Goal: Information Seeking & Learning: Check status

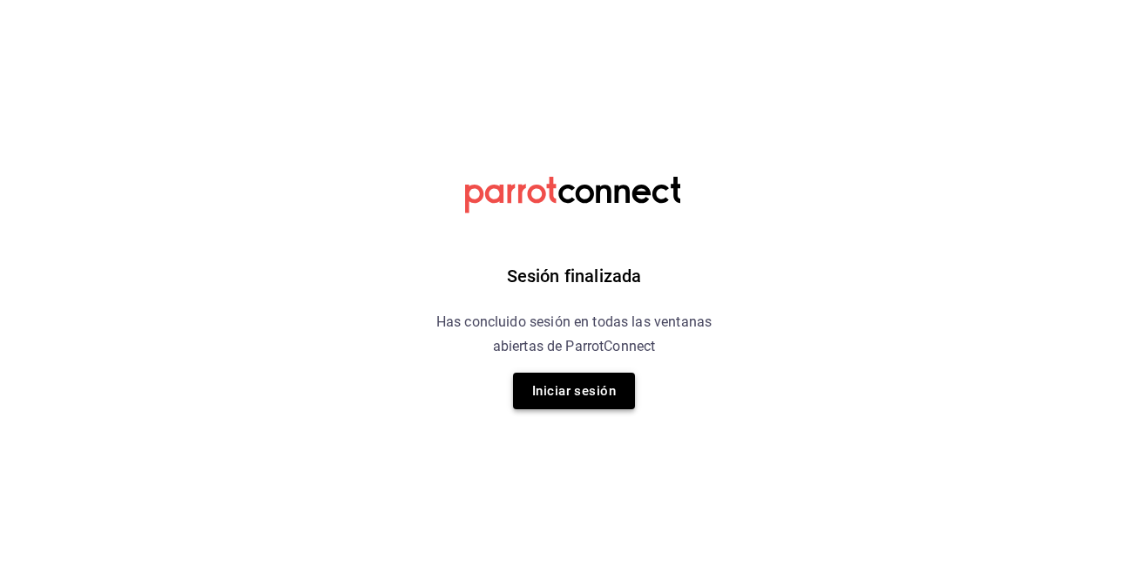
click at [590, 380] on button "Iniciar sesión" at bounding box center [574, 391] width 122 height 37
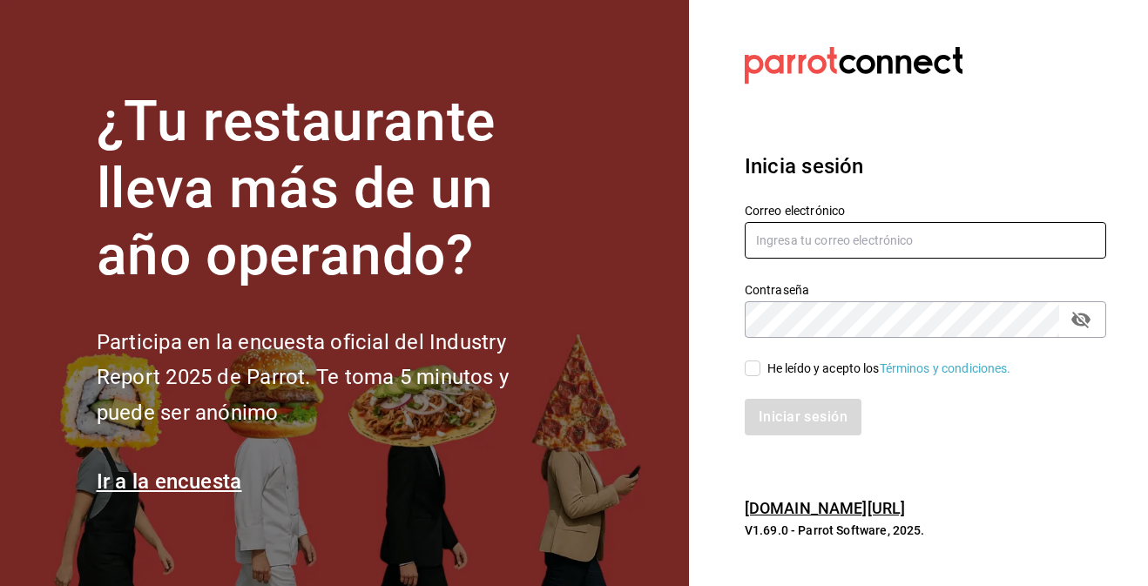
click at [822, 228] on input "text" at bounding box center [925, 240] width 361 height 37
type input "info@donmacizo.com"
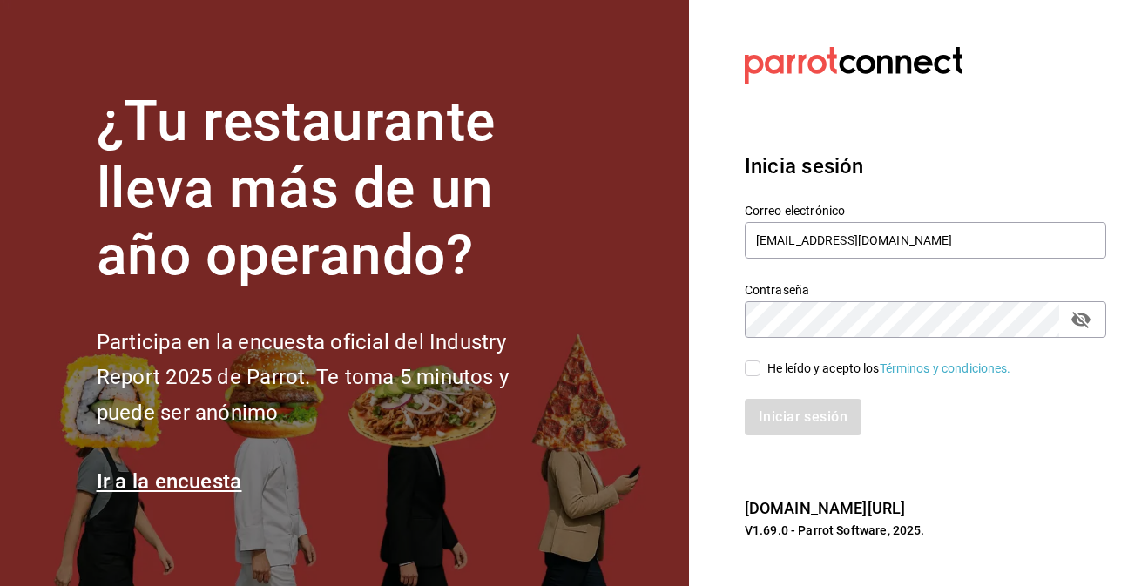
click at [752, 368] on input "He leído y acepto los Términos y condiciones." at bounding box center [753, 369] width 16 height 16
checkbox input "true"
click at [782, 426] on button "Iniciar sesión" at bounding box center [804, 417] width 118 height 37
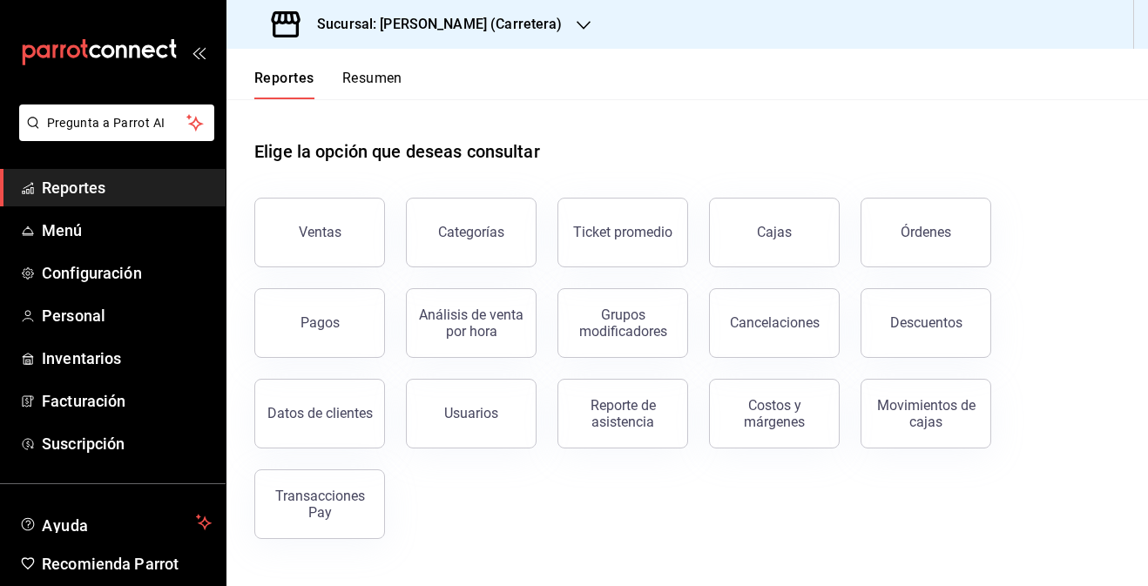
click at [360, 28] on h3 "Sucursal: Don Macizo (Carretera)" at bounding box center [433, 24] width 260 height 21
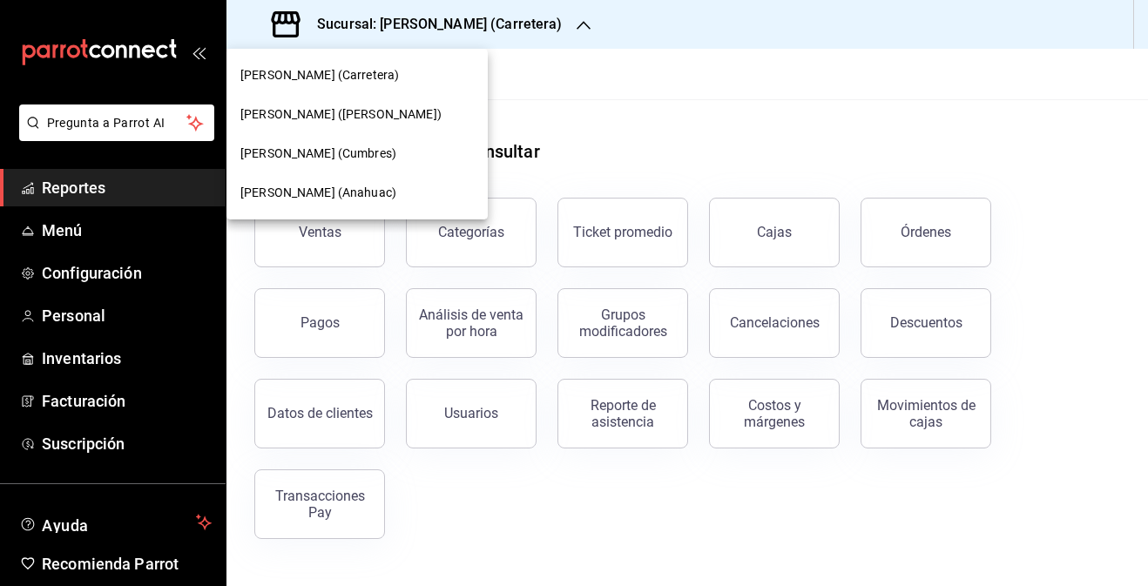
click at [406, 114] on div "[PERSON_NAME] ([PERSON_NAME])" at bounding box center [356, 114] width 233 height 18
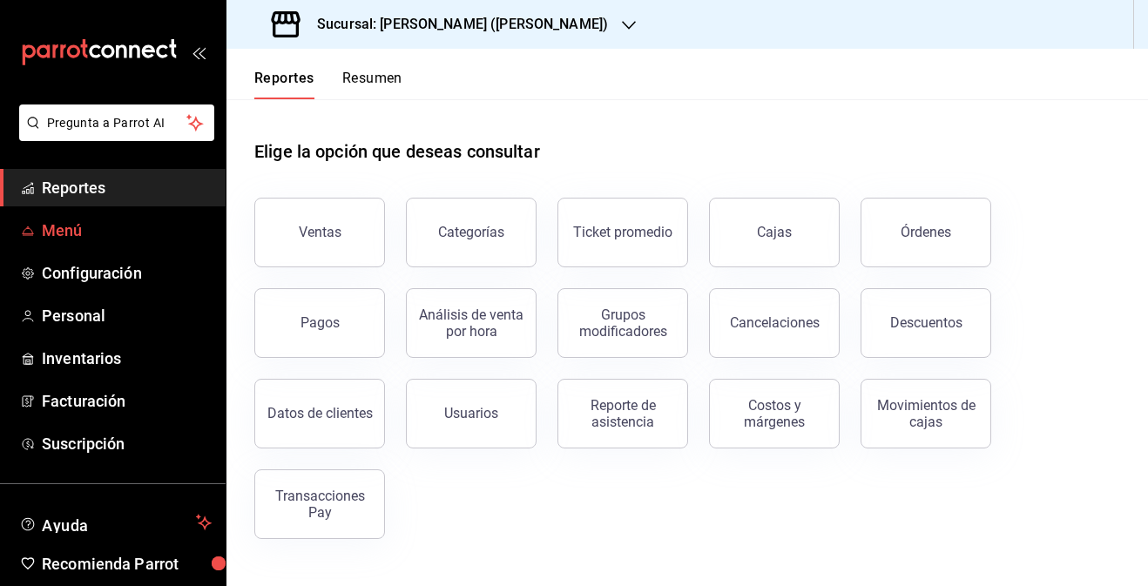
click at [138, 218] on link "Menú" at bounding box center [113, 230] width 226 height 37
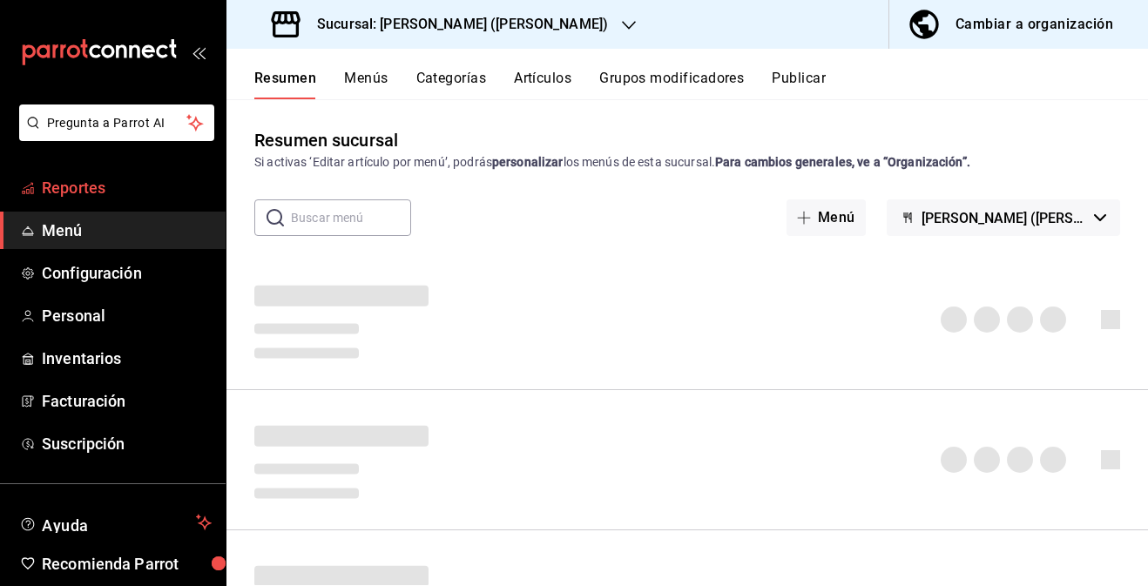
click at [132, 199] on link "Reportes" at bounding box center [113, 187] width 226 height 37
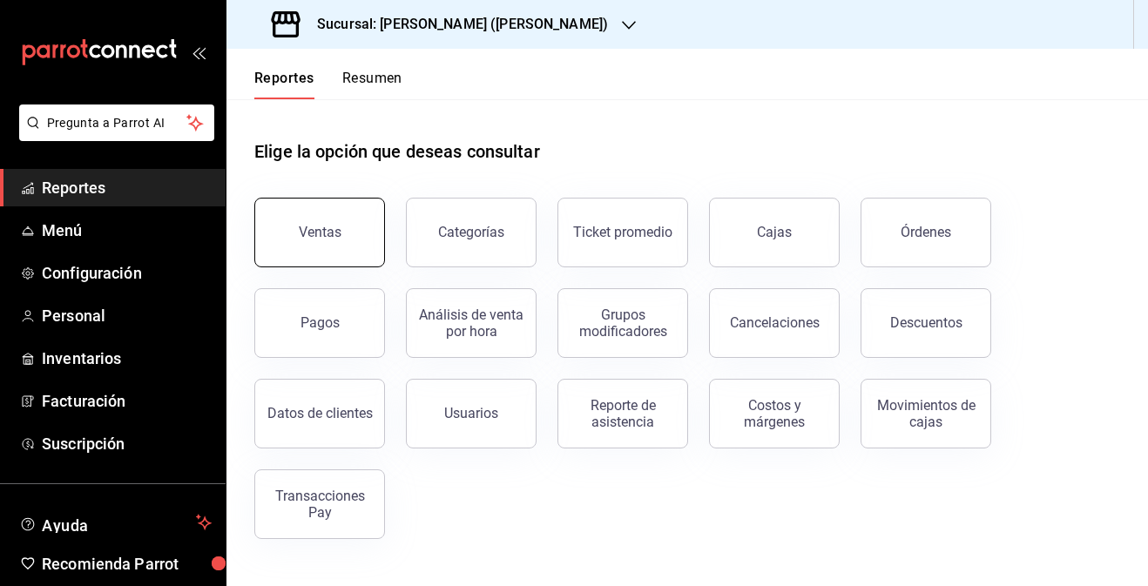
click at [325, 231] on div "Ventas" at bounding box center [320, 232] width 43 height 17
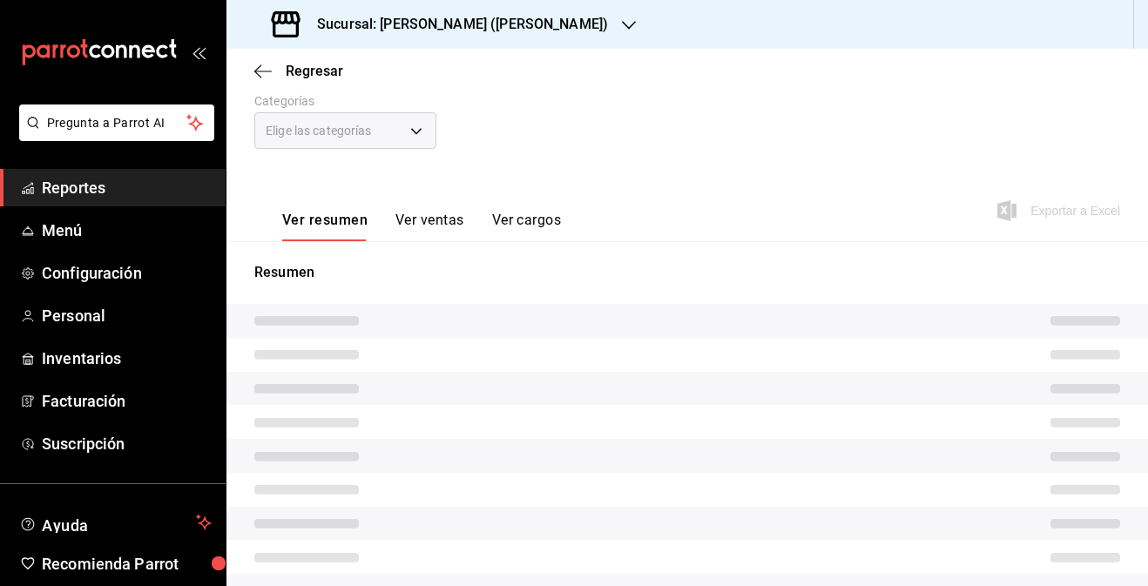
click at [427, 229] on button "Ver ventas" at bounding box center [429, 227] width 69 height 30
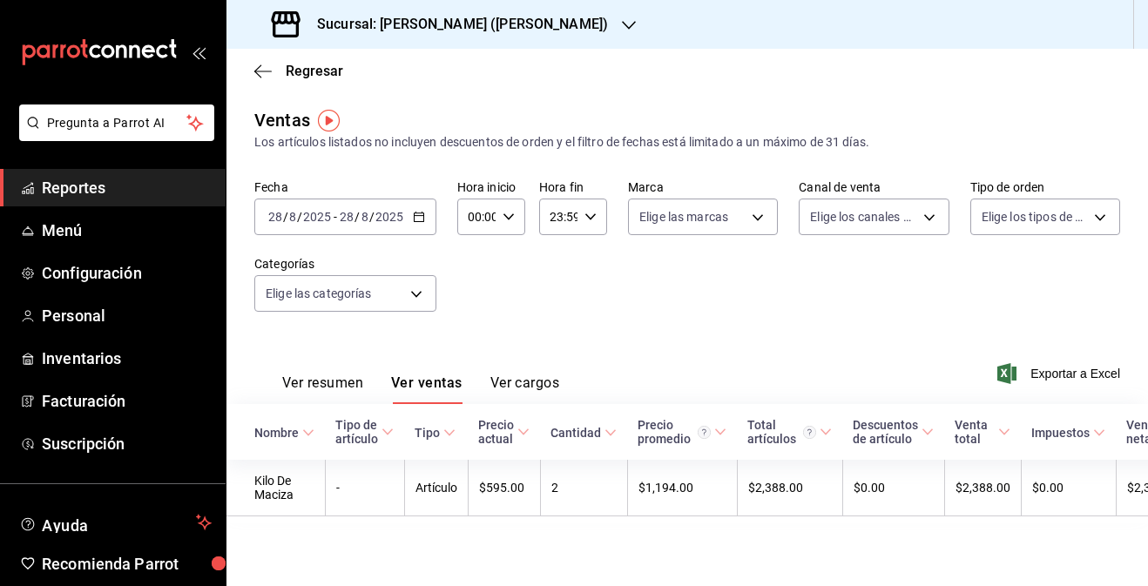
click at [515, 24] on h3 "Sucursal: [PERSON_NAME] ([PERSON_NAME])" at bounding box center [455, 24] width 305 height 21
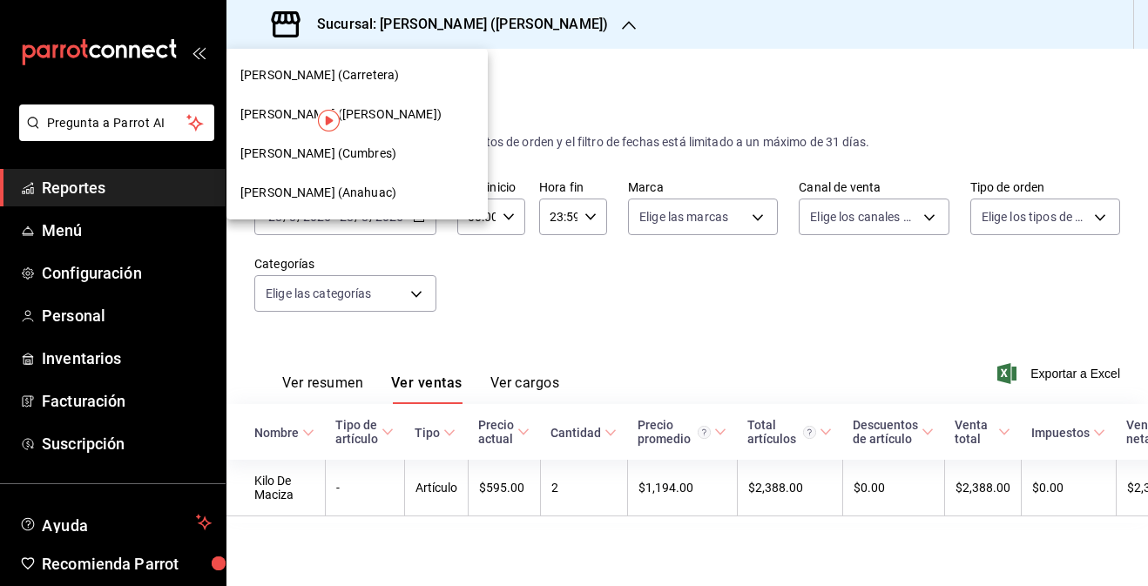
click at [432, 81] on div "[PERSON_NAME] (Carretera)" at bounding box center [356, 75] width 233 height 18
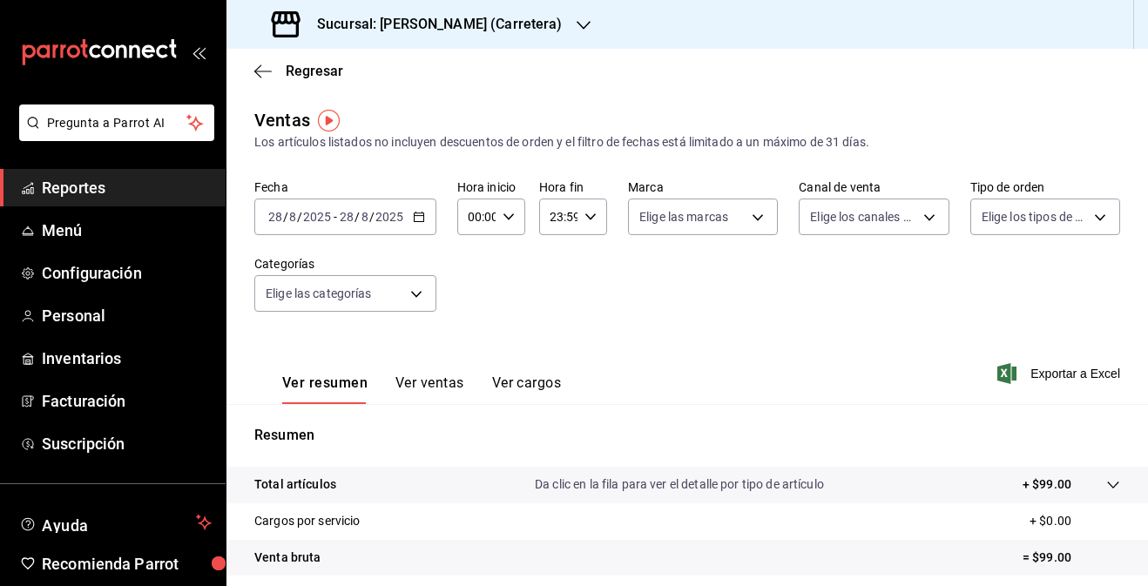
click at [423, 383] on button "Ver ventas" at bounding box center [429, 389] width 69 height 30
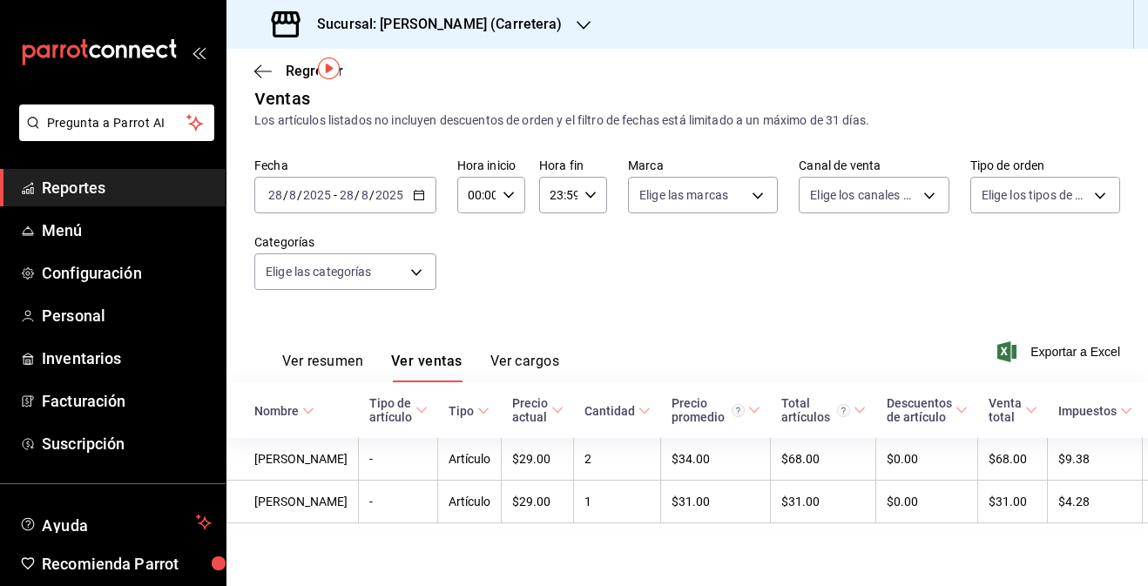
scroll to position [52, 0]
click at [454, 23] on h3 "Sucursal: [PERSON_NAME] (Carretera)" at bounding box center [433, 24] width 260 height 21
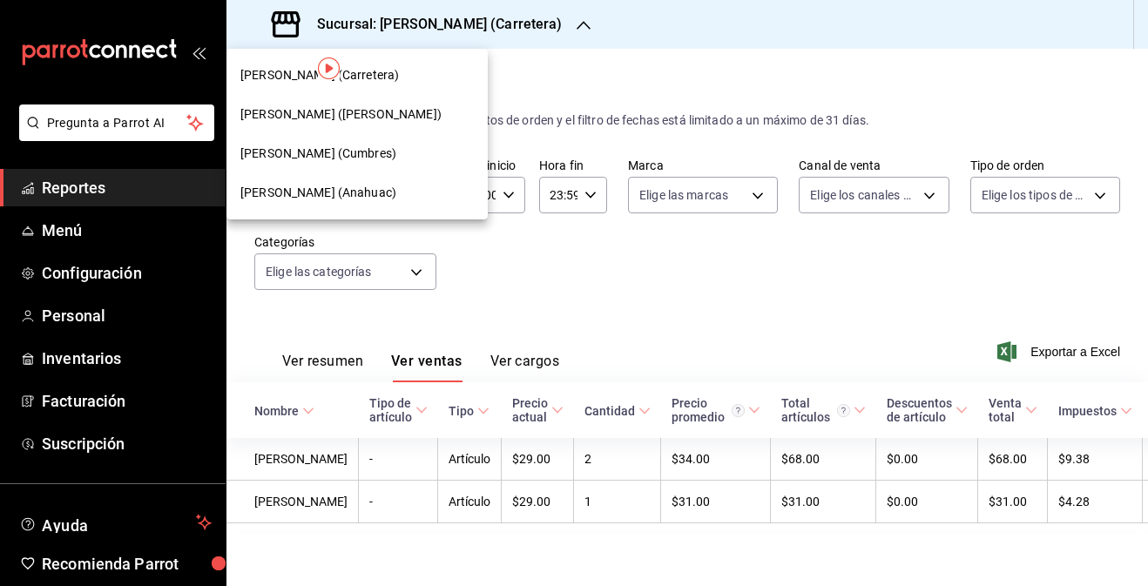
click at [408, 153] on div "[PERSON_NAME] (Cumbres)" at bounding box center [356, 154] width 233 height 18
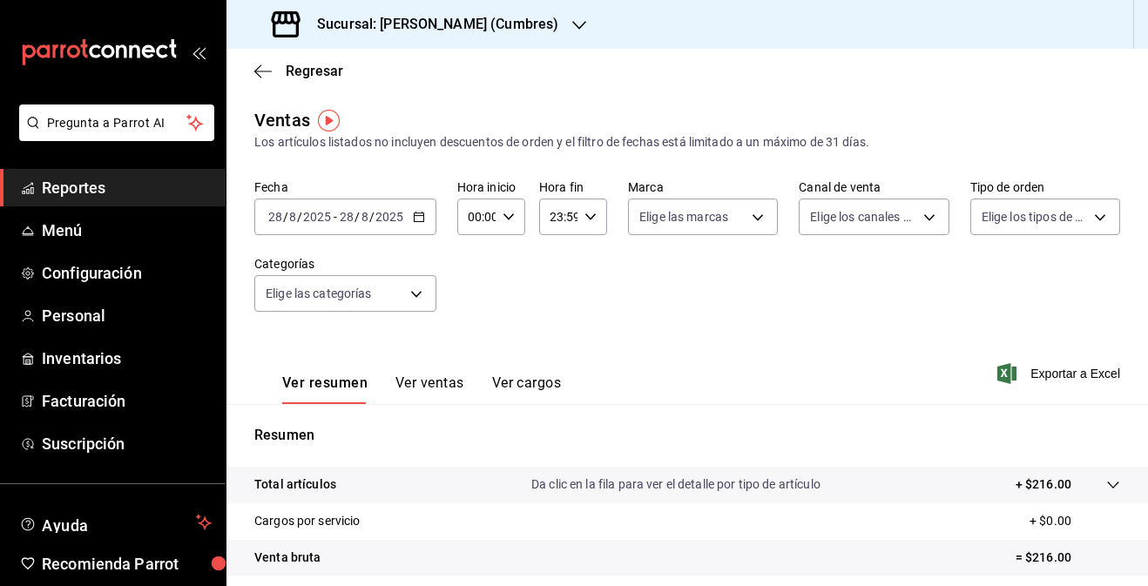
scroll to position [5, 0]
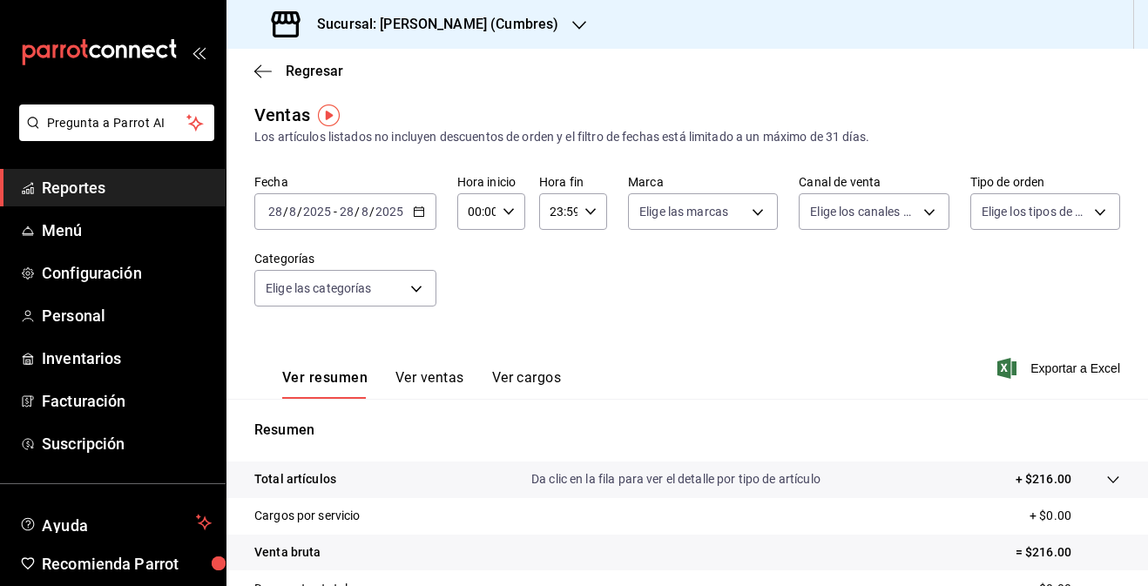
click at [460, 382] on button "Ver ventas" at bounding box center [429, 384] width 69 height 30
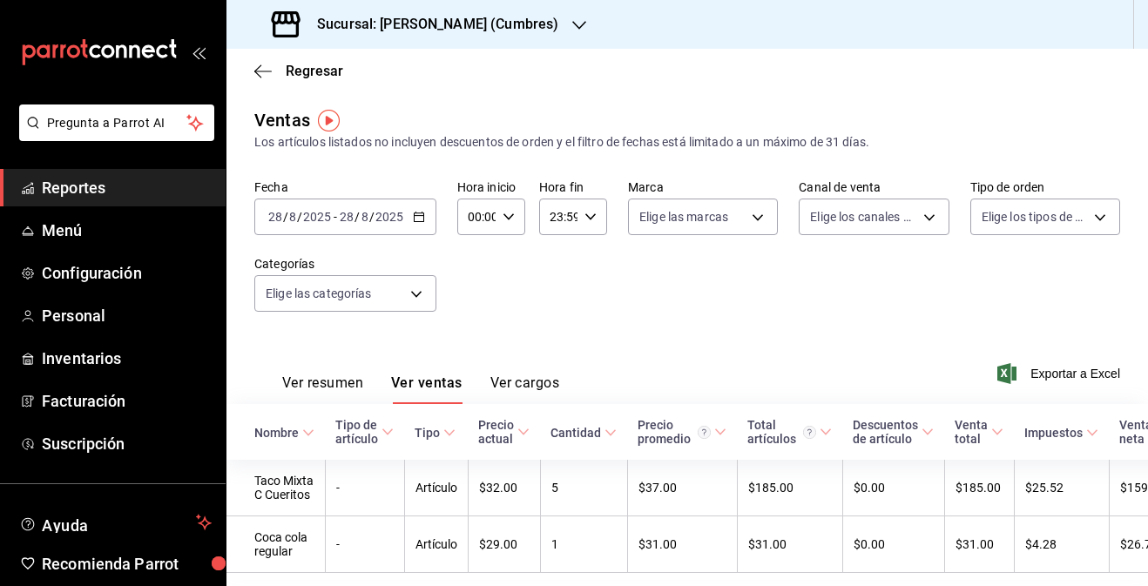
click at [572, 28] on icon "button" at bounding box center [579, 25] width 14 height 14
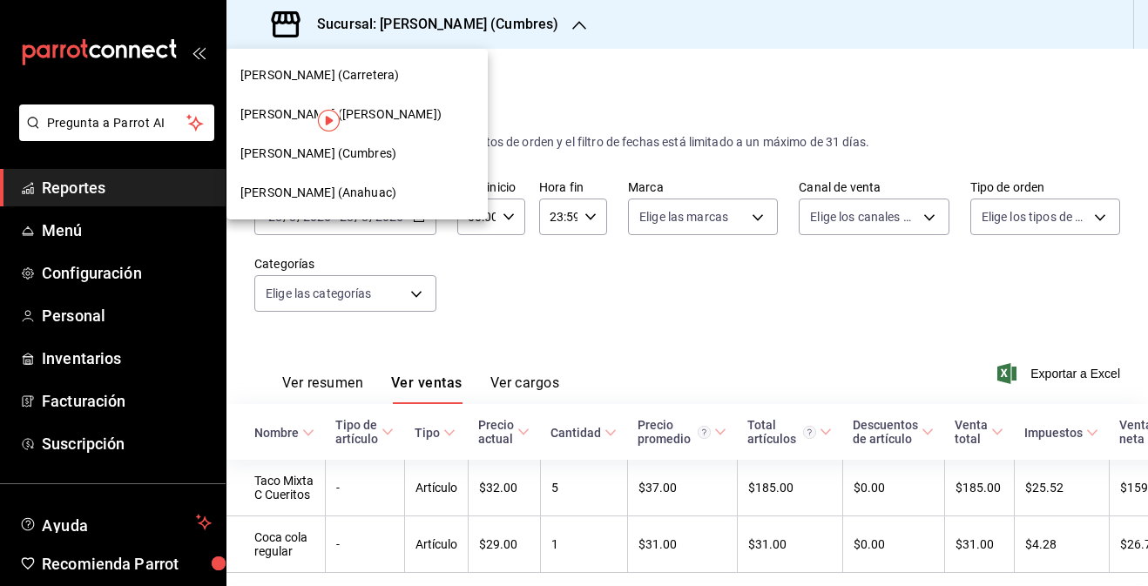
click at [415, 184] on div "[PERSON_NAME] (Anahuac)" at bounding box center [356, 193] width 233 height 18
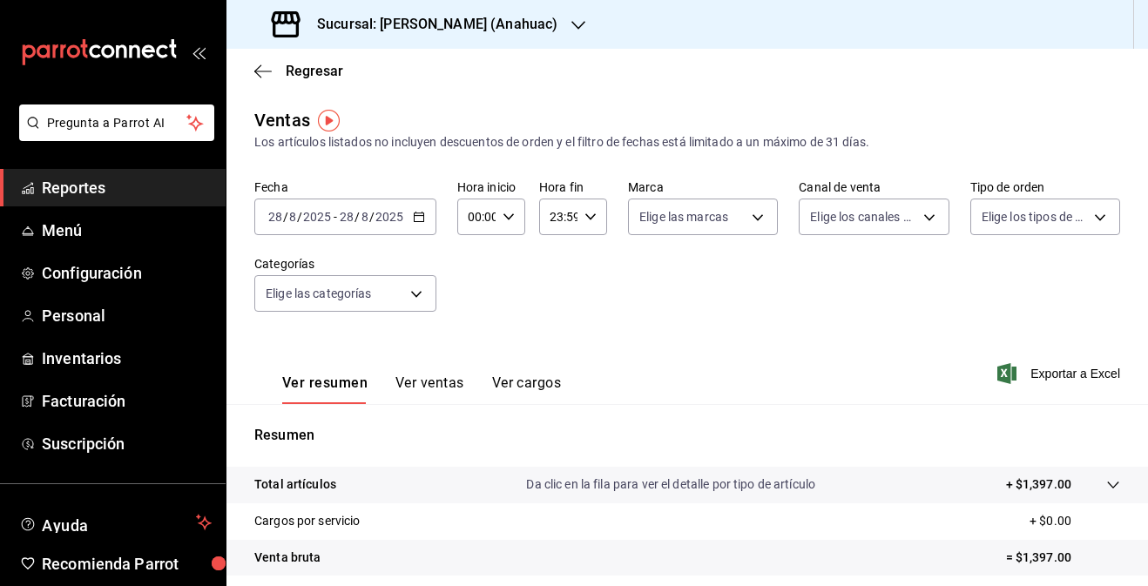
click at [442, 381] on button "Ver ventas" at bounding box center [429, 389] width 69 height 30
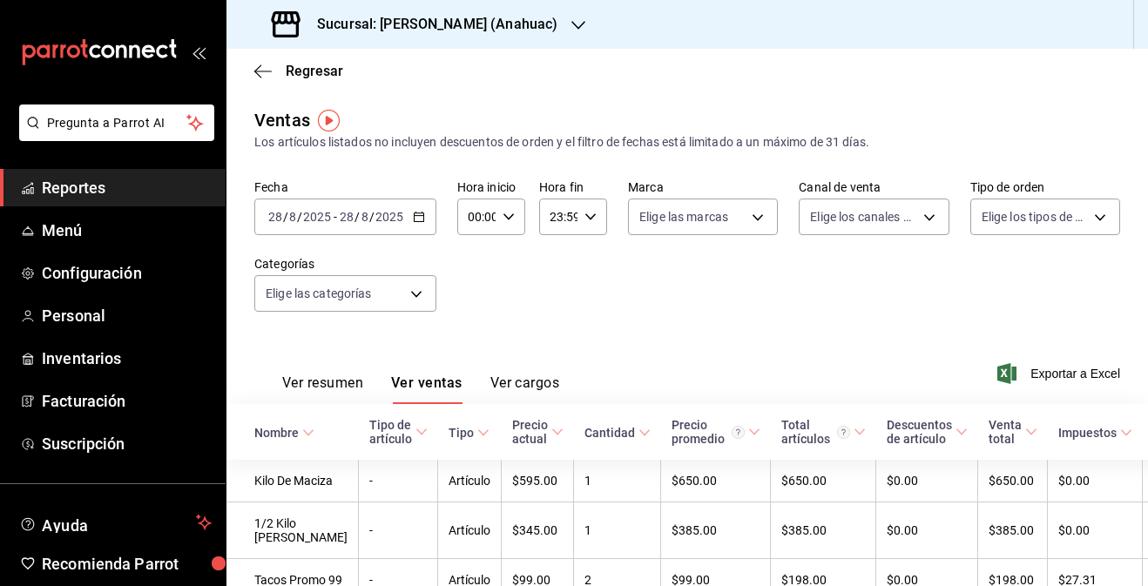
click at [485, 15] on h3 "Sucursal: [PERSON_NAME] (Anahuac)" at bounding box center [430, 24] width 254 height 21
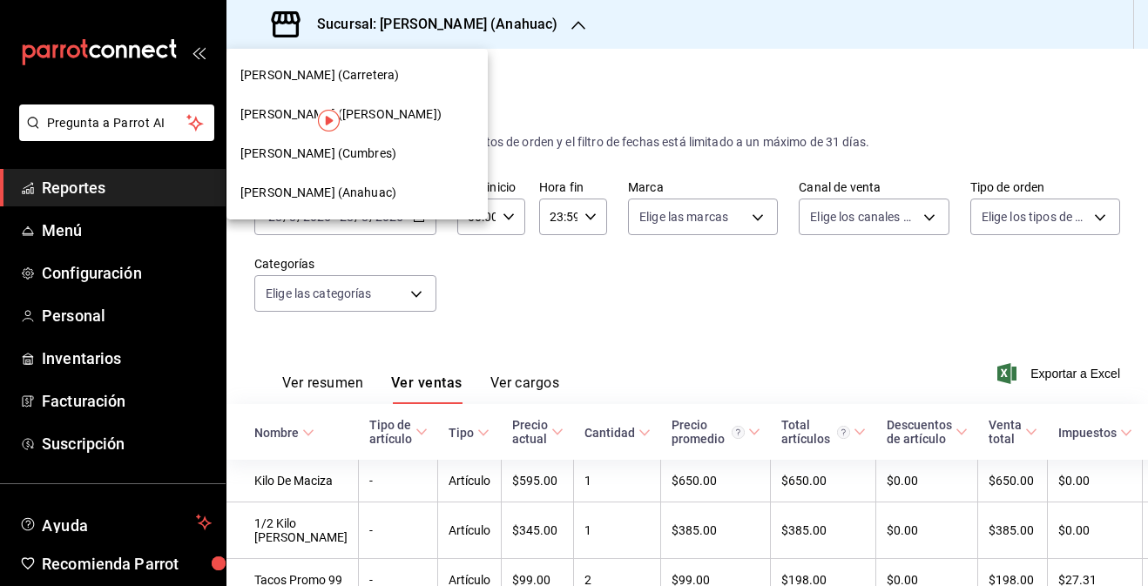
click at [288, 17] on div at bounding box center [574, 293] width 1148 height 586
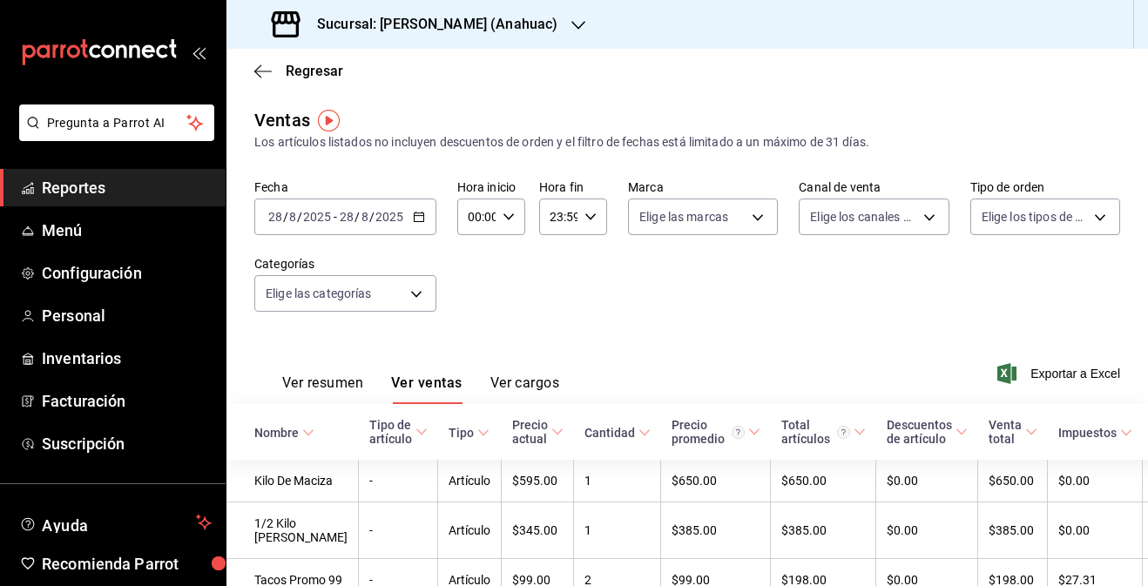
click at [145, 35] on div "mailbox folders" at bounding box center [113, 52] width 226 height 104
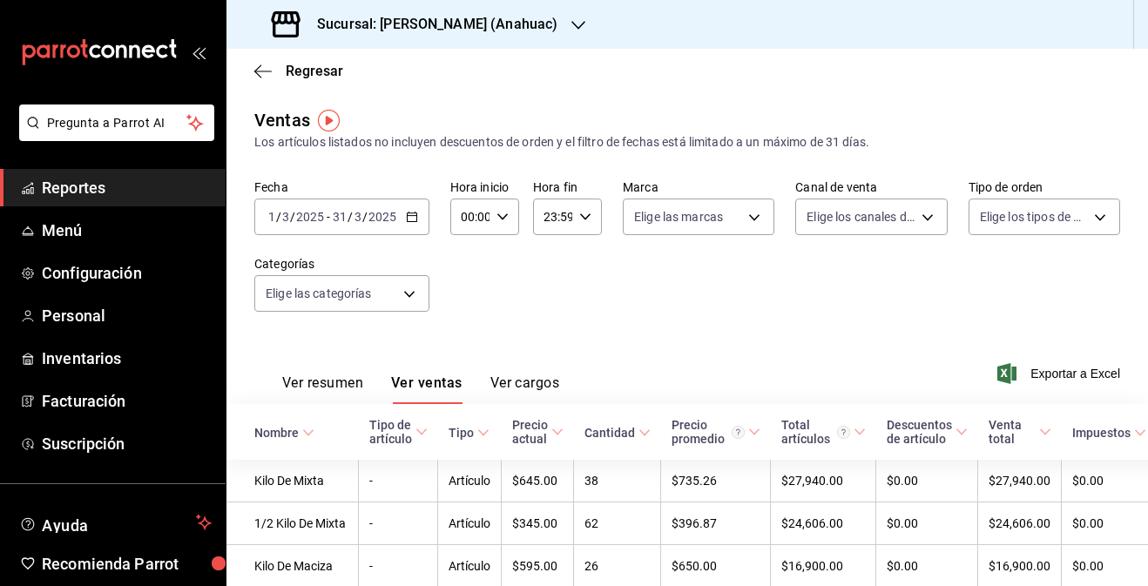
click at [411, 219] on icon "button" at bounding box center [412, 217] width 12 height 12
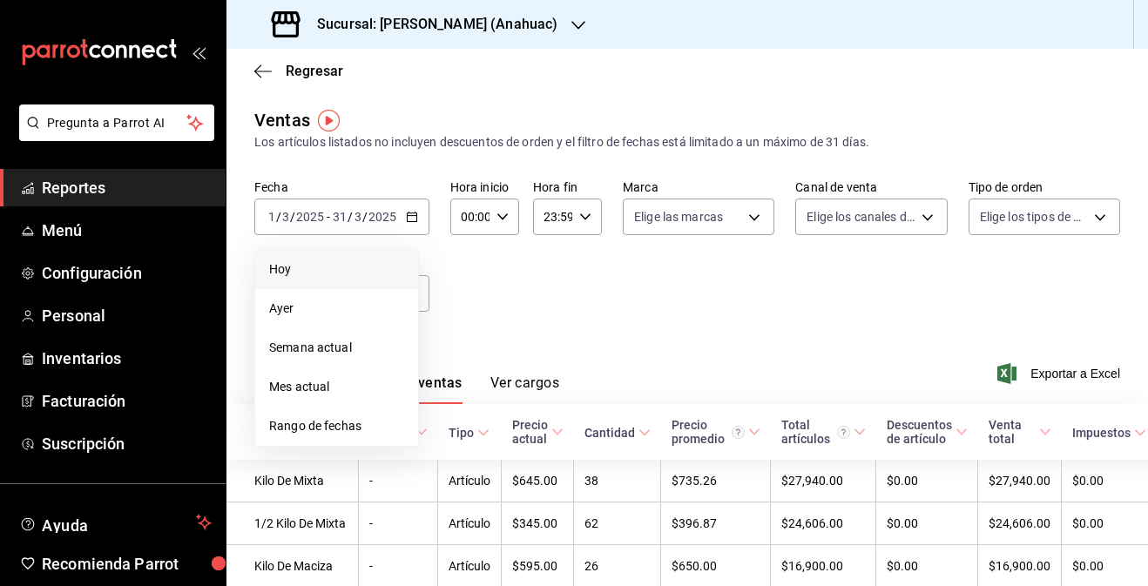
click at [388, 256] on li "Hoy" at bounding box center [336, 269] width 163 height 39
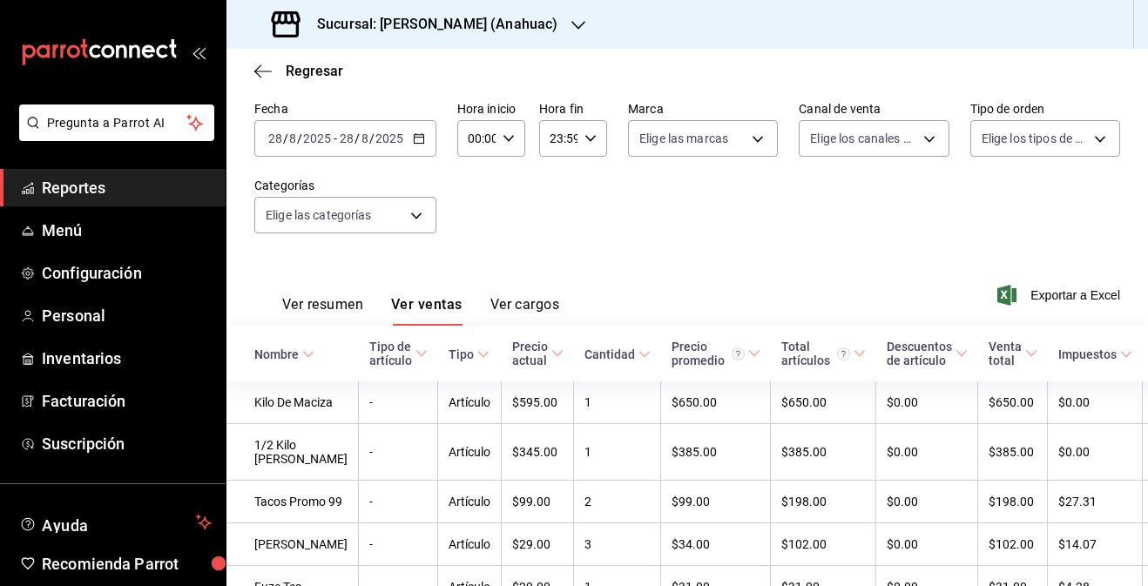
scroll to position [63, 0]
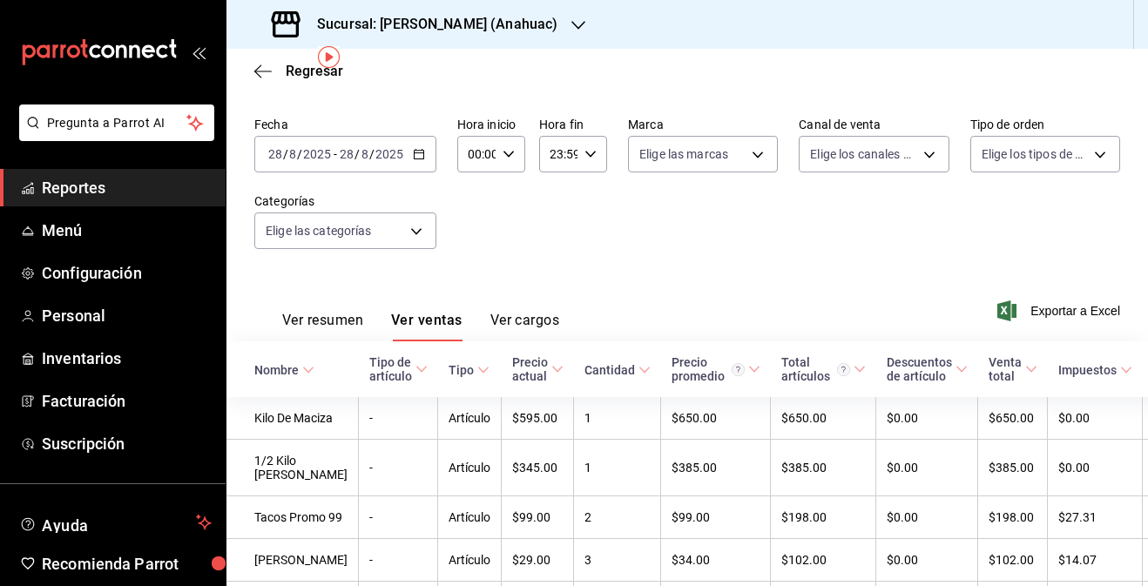
click at [486, 19] on h3 "Sucursal: [PERSON_NAME] (Anahuac)" at bounding box center [430, 24] width 254 height 21
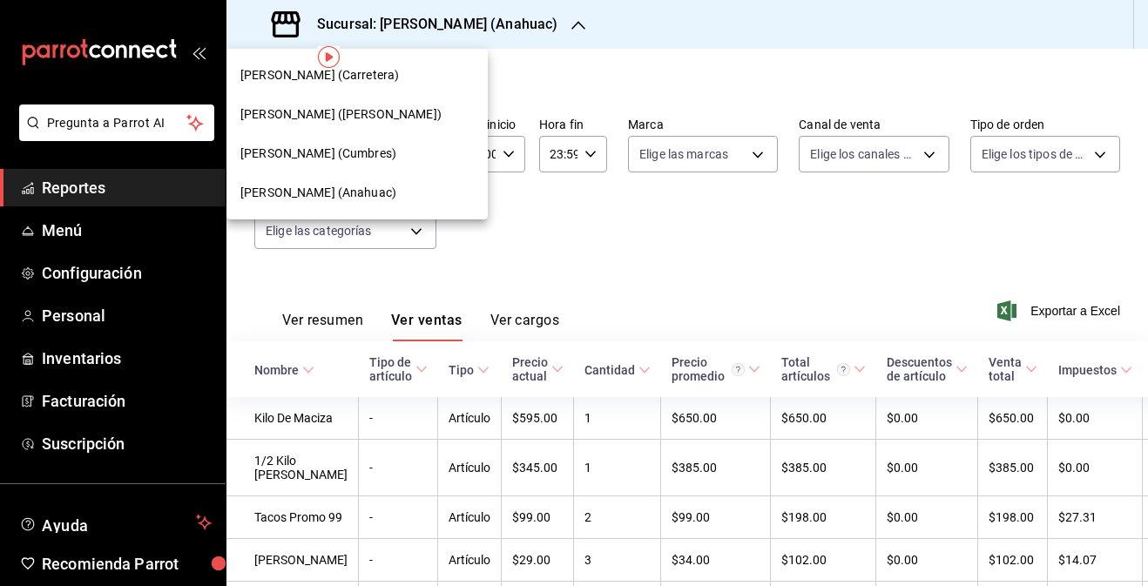
click at [422, 113] on div "[PERSON_NAME] ([PERSON_NAME])" at bounding box center [356, 114] width 233 height 18
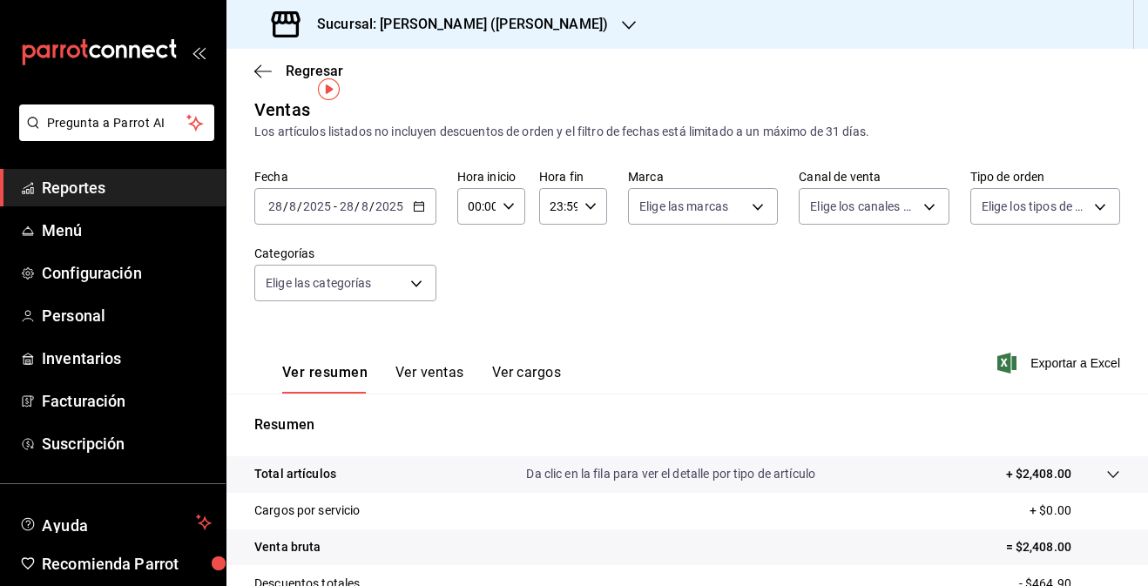
scroll to position [31, 0]
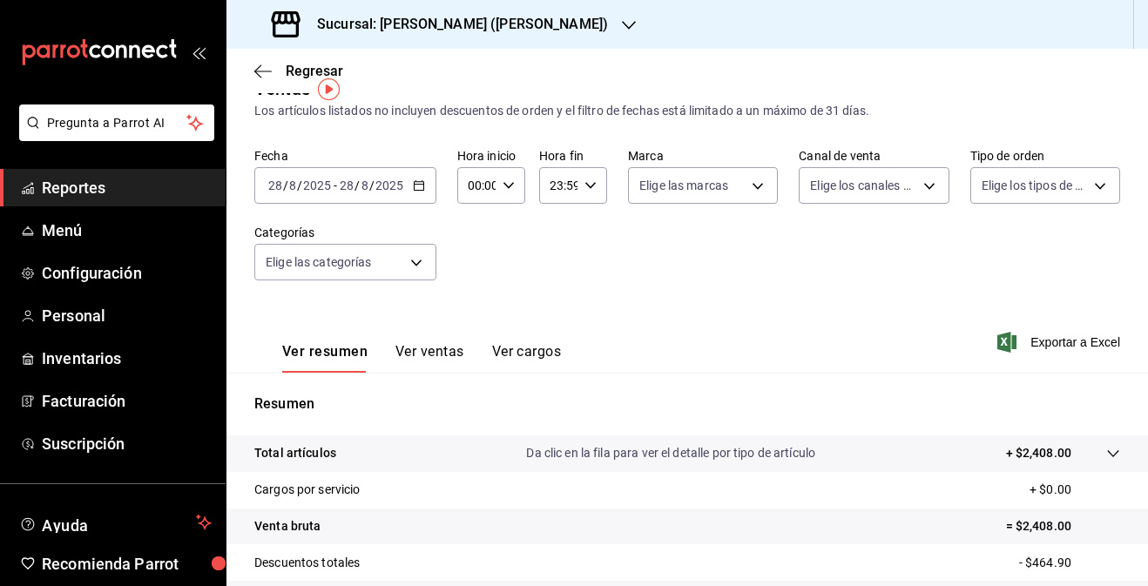
click at [416, 356] on button "Ver ventas" at bounding box center [429, 358] width 69 height 30
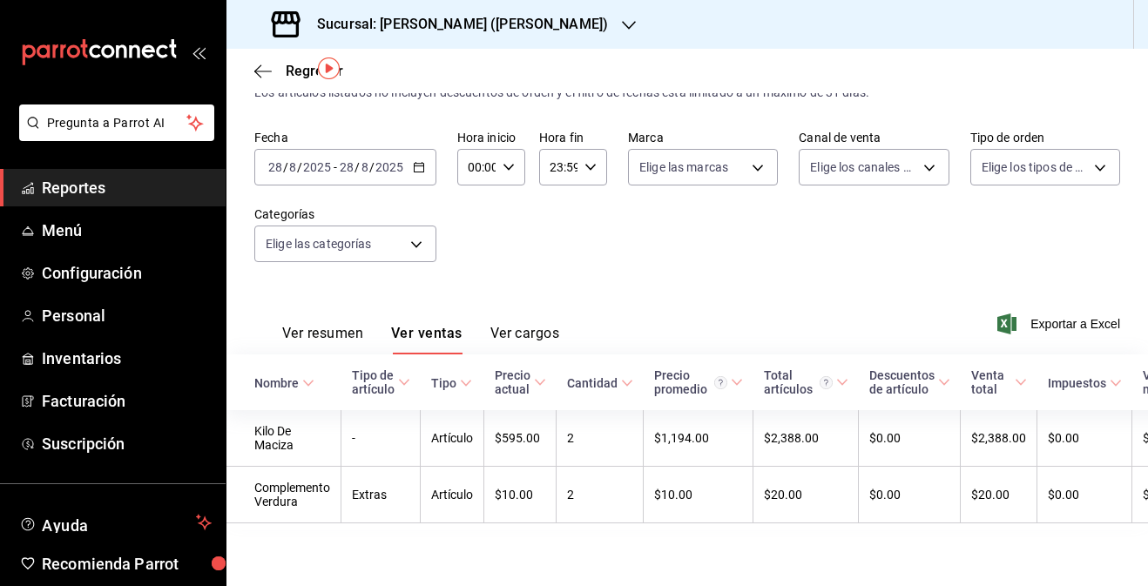
click at [549, 28] on h3 "Sucursal: [PERSON_NAME] ([PERSON_NAME])" at bounding box center [455, 24] width 305 height 21
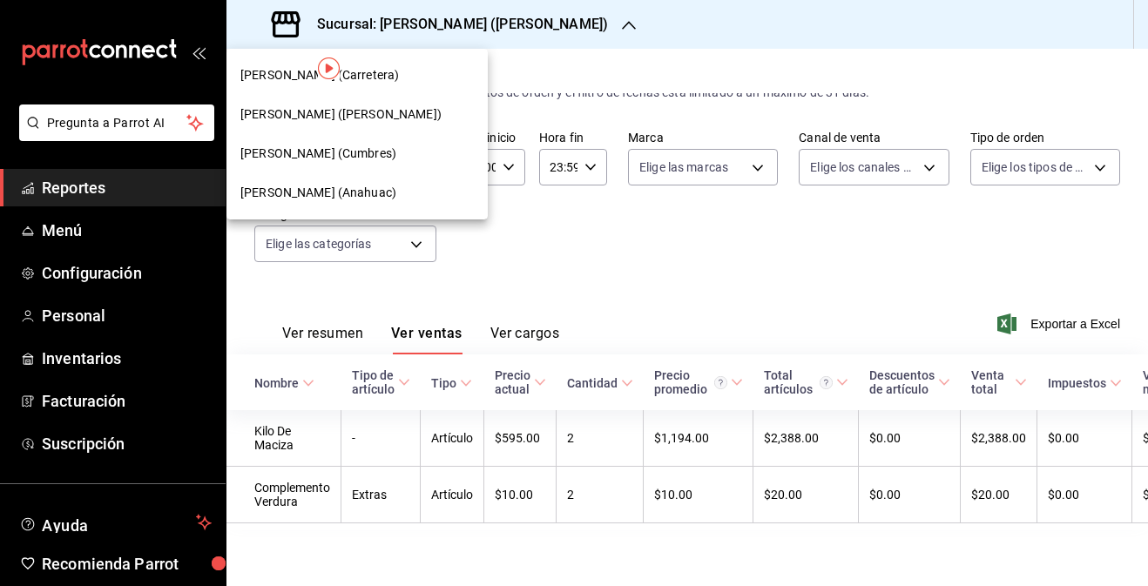
click at [420, 149] on div "[PERSON_NAME] (Cumbres)" at bounding box center [356, 154] width 233 height 18
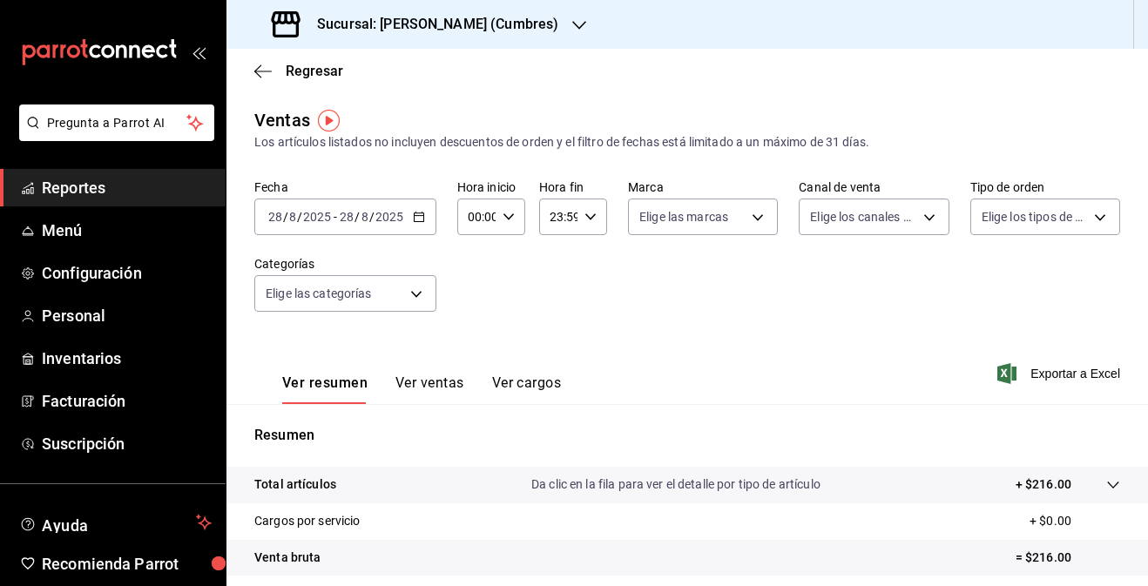
click at [437, 386] on button "Ver ventas" at bounding box center [429, 389] width 69 height 30
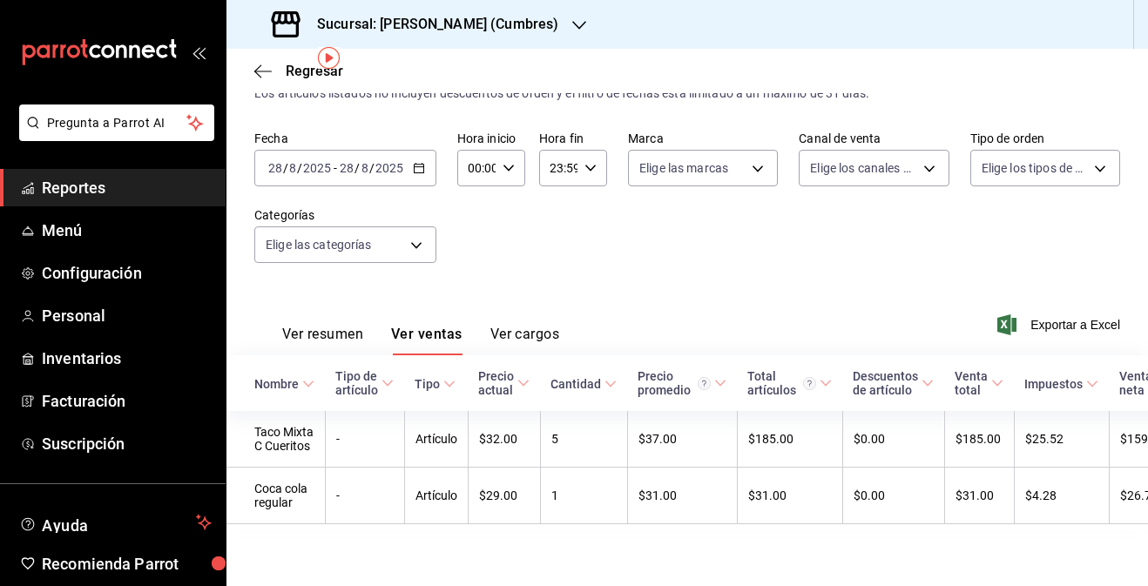
scroll to position [66, 0]
click at [523, 17] on h3 "Sucursal: [PERSON_NAME] (Cumbres)" at bounding box center [430, 24] width 255 height 21
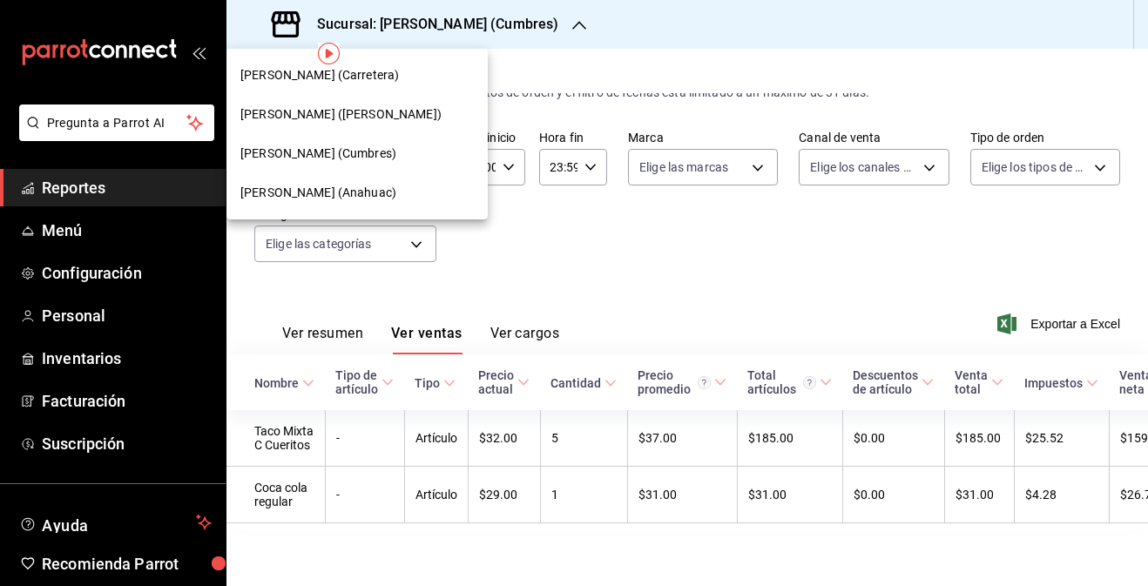
click at [388, 181] on div "[PERSON_NAME] (Anahuac)" at bounding box center [356, 192] width 261 height 39
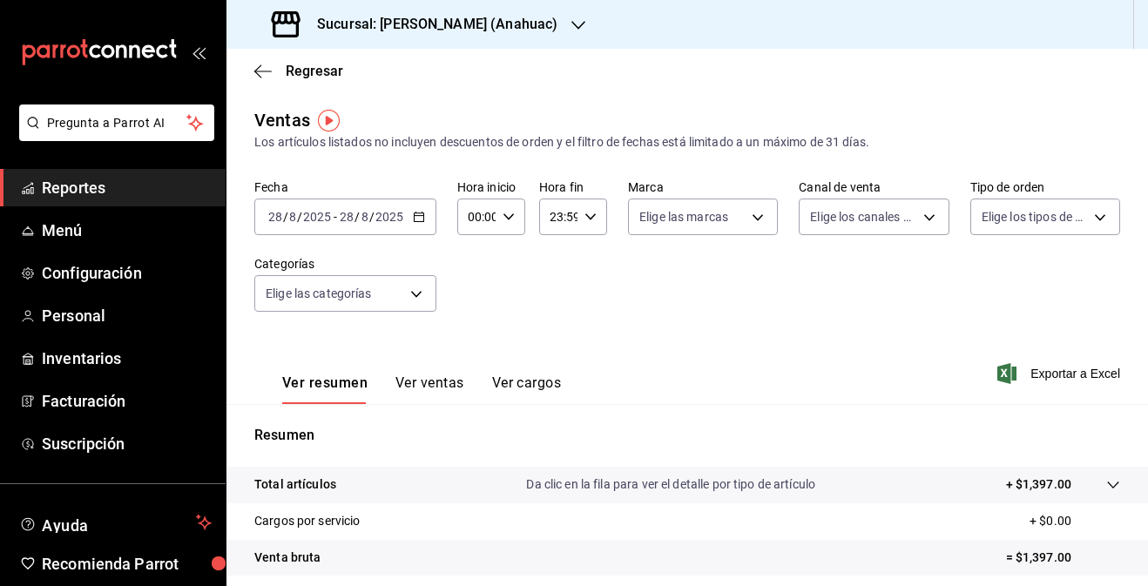
click at [434, 381] on button "Ver ventas" at bounding box center [429, 389] width 69 height 30
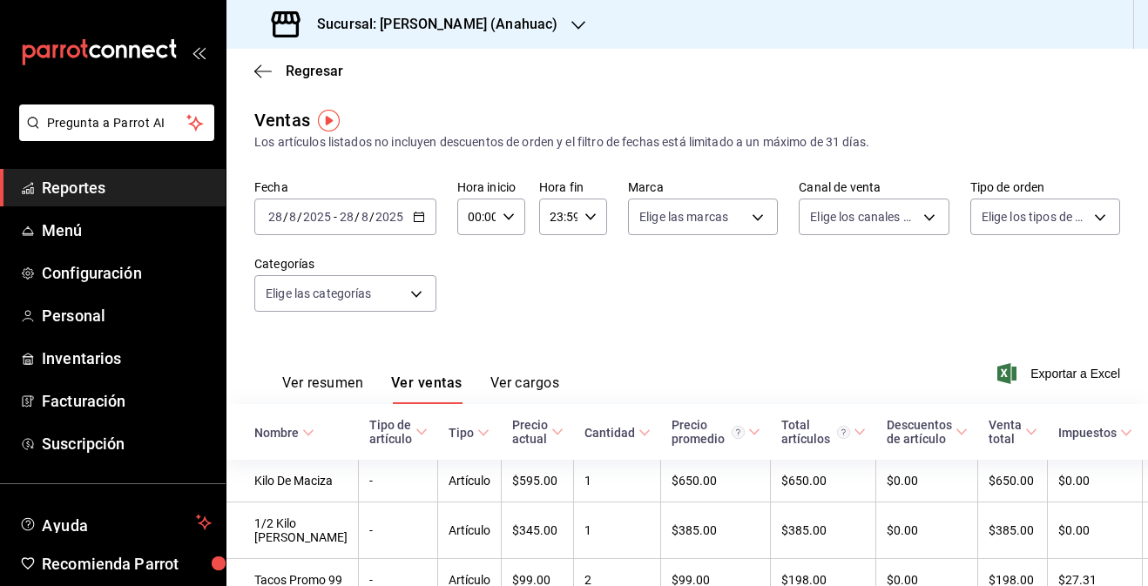
click at [429, 27] on h3 "Sucursal: [PERSON_NAME] (Anahuac)" at bounding box center [430, 24] width 254 height 21
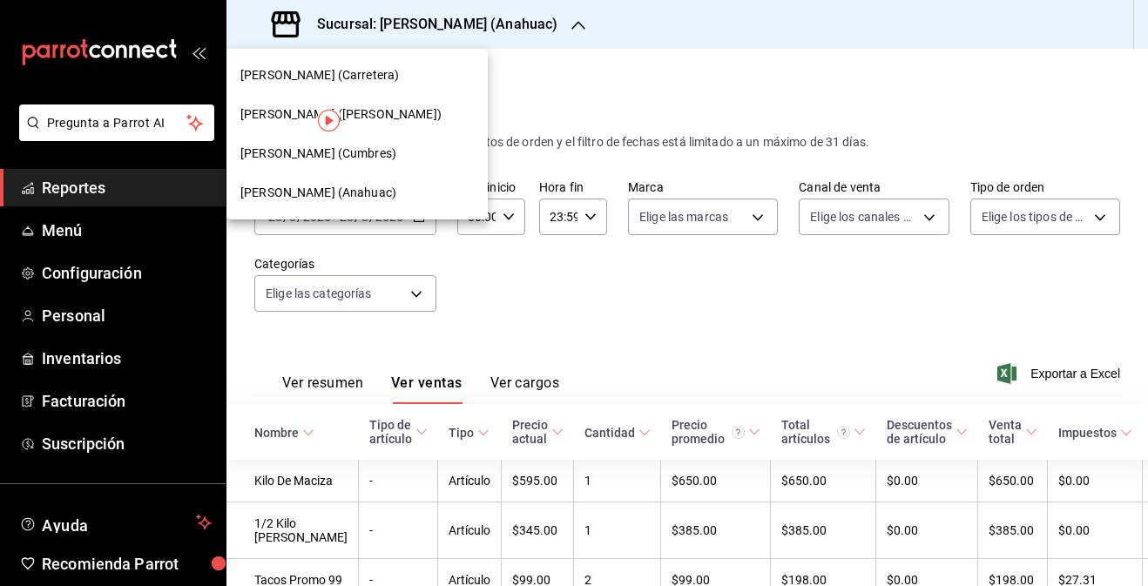
click at [399, 151] on div "[PERSON_NAME] (Cumbres)" at bounding box center [356, 154] width 233 height 18
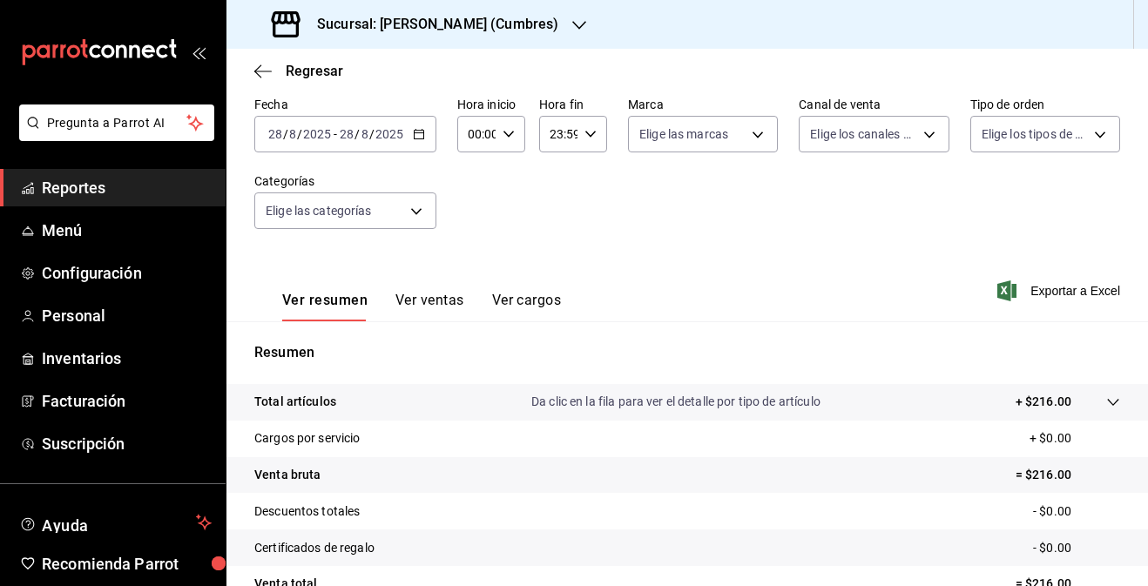
click at [432, 294] on button "Ver ventas" at bounding box center [429, 307] width 69 height 30
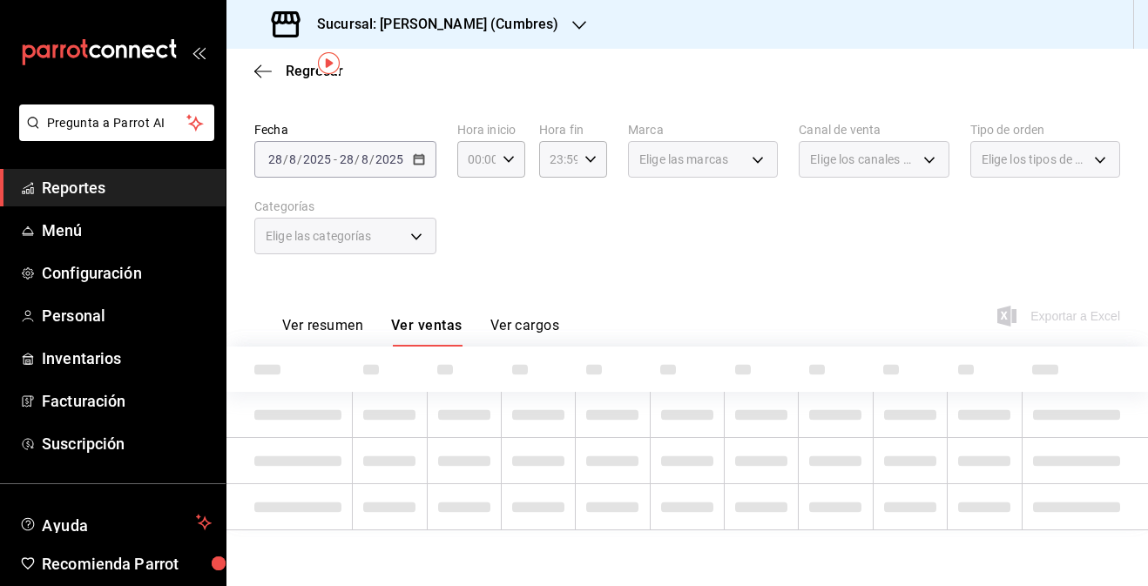
scroll to position [66, 0]
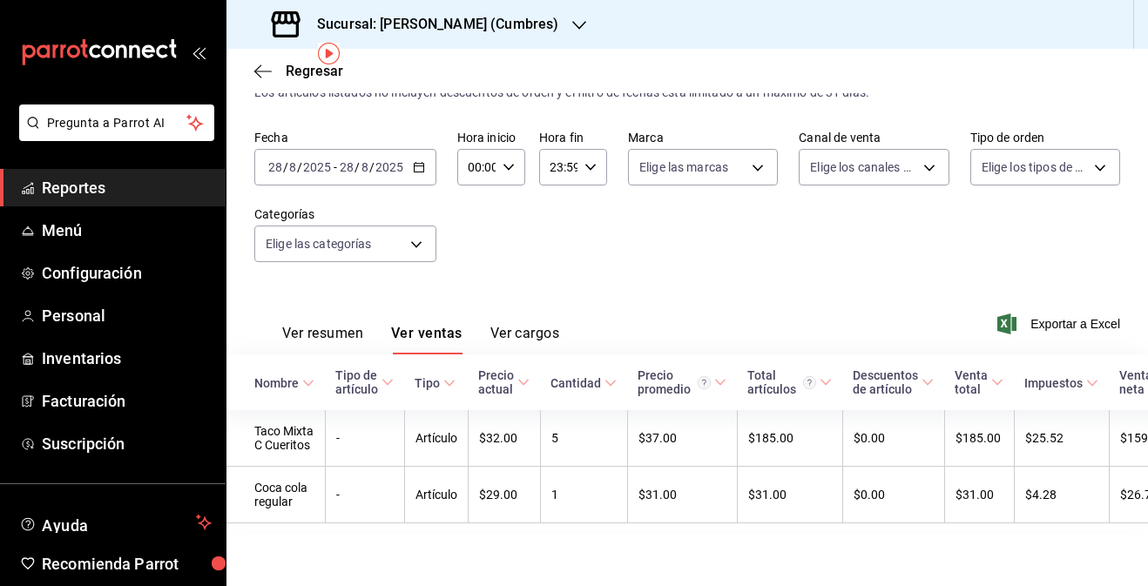
click at [460, 14] on h3 "Sucursal: [PERSON_NAME] (Cumbres)" at bounding box center [430, 24] width 255 height 21
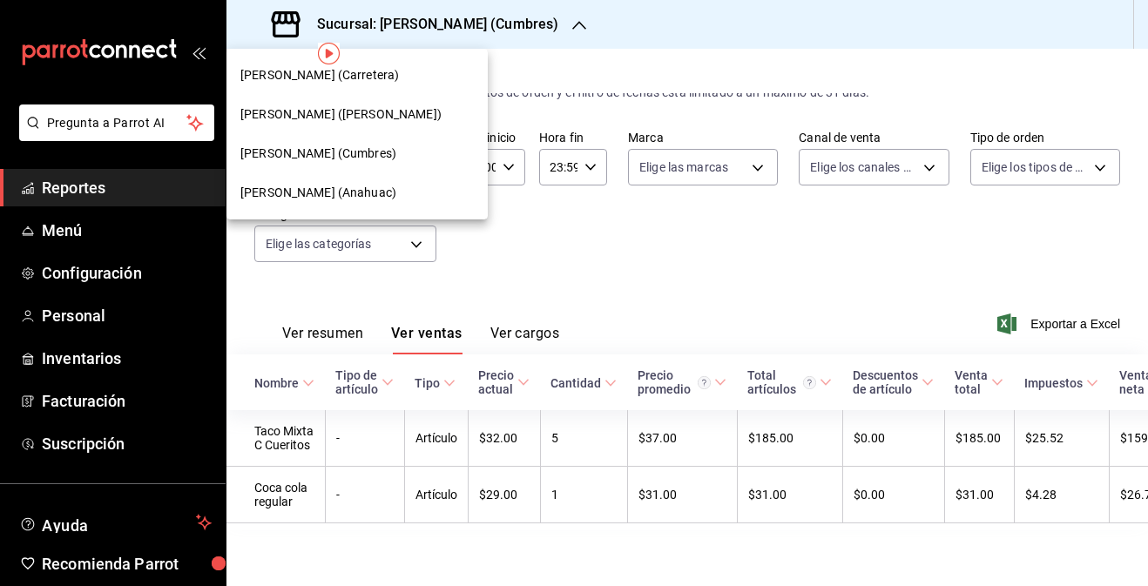
click at [388, 111] on span "[PERSON_NAME] ([PERSON_NAME])" at bounding box center [340, 114] width 201 height 18
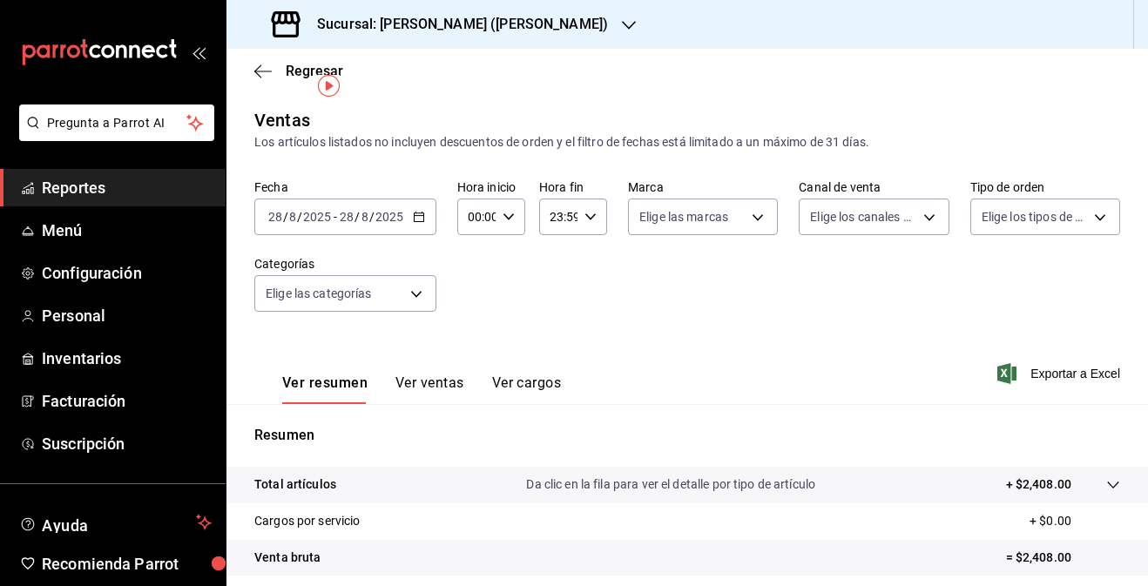
scroll to position [100, 0]
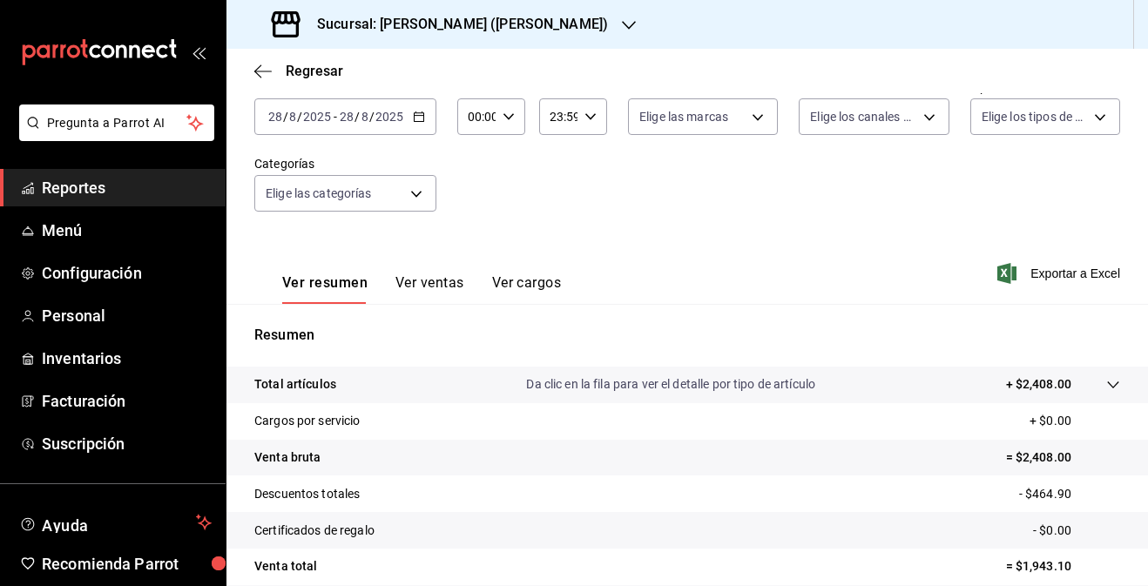
click at [442, 282] on button "Ver ventas" at bounding box center [429, 289] width 69 height 30
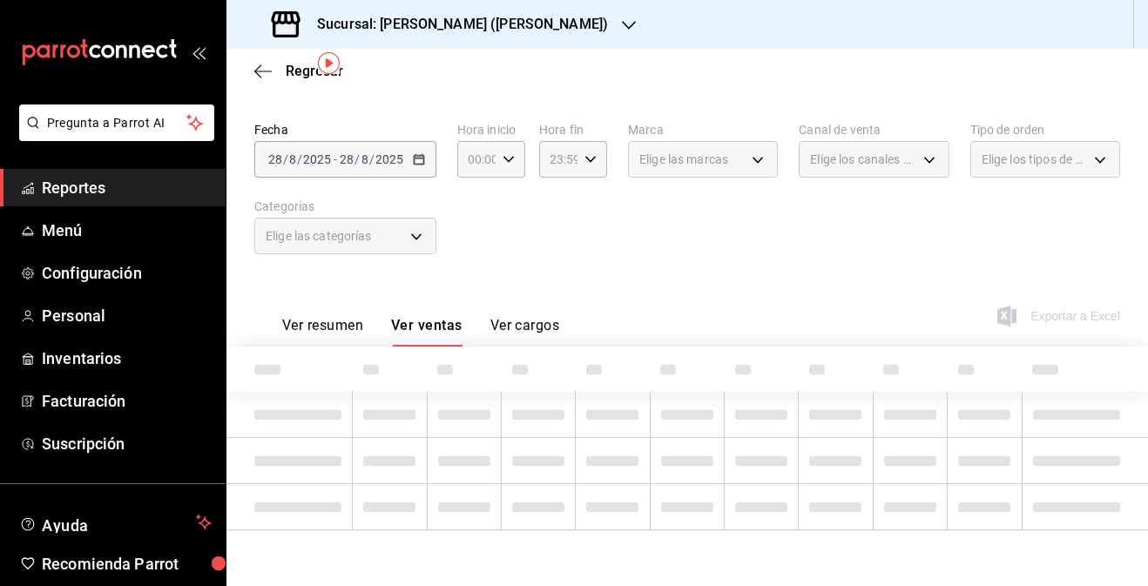
scroll to position [52, 0]
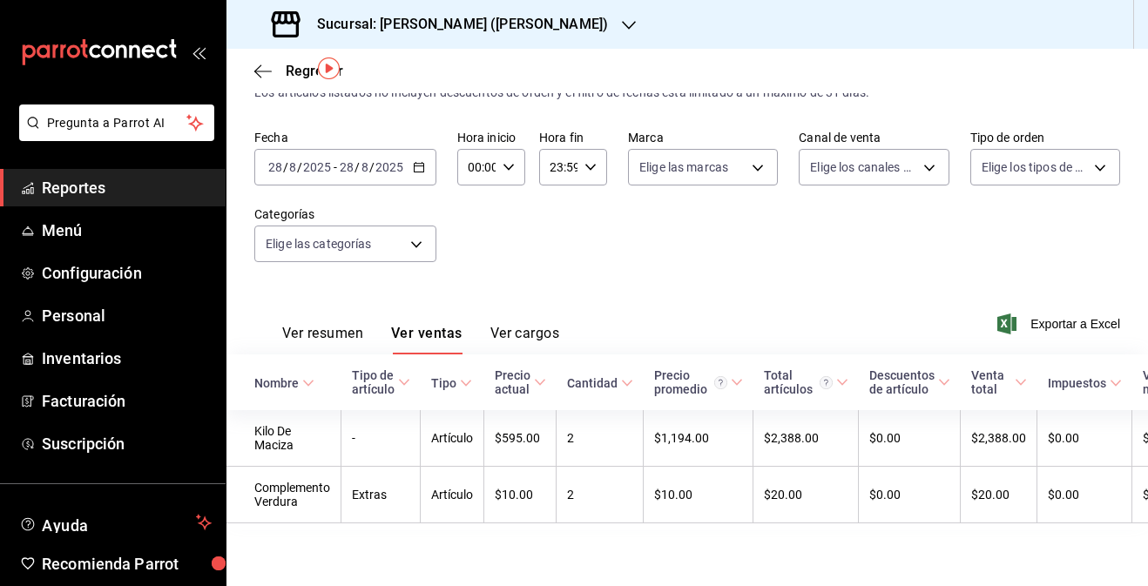
click at [485, 10] on div "Sucursal: [PERSON_NAME] ([PERSON_NAME])" at bounding box center [441, 24] width 402 height 49
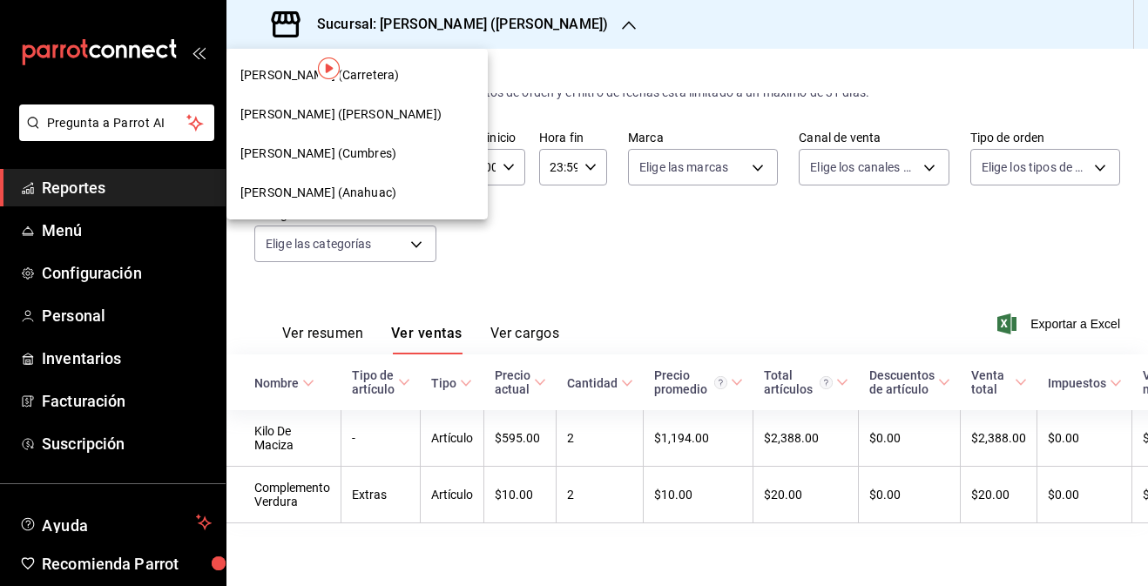
click at [418, 77] on div "[PERSON_NAME] (Carretera)" at bounding box center [356, 75] width 233 height 18
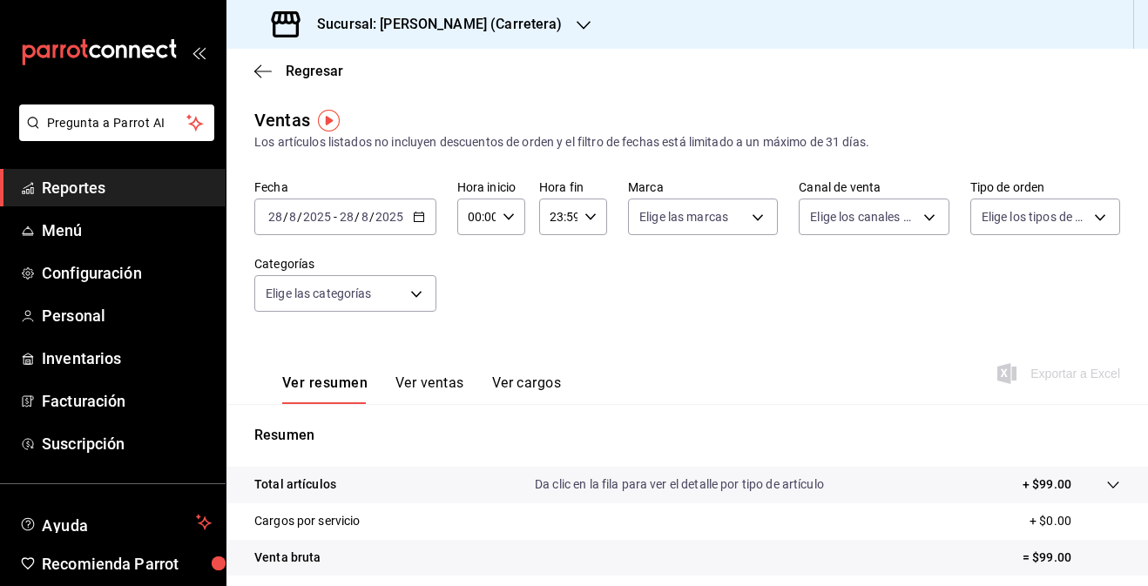
click at [450, 378] on button "Ver ventas" at bounding box center [429, 389] width 69 height 30
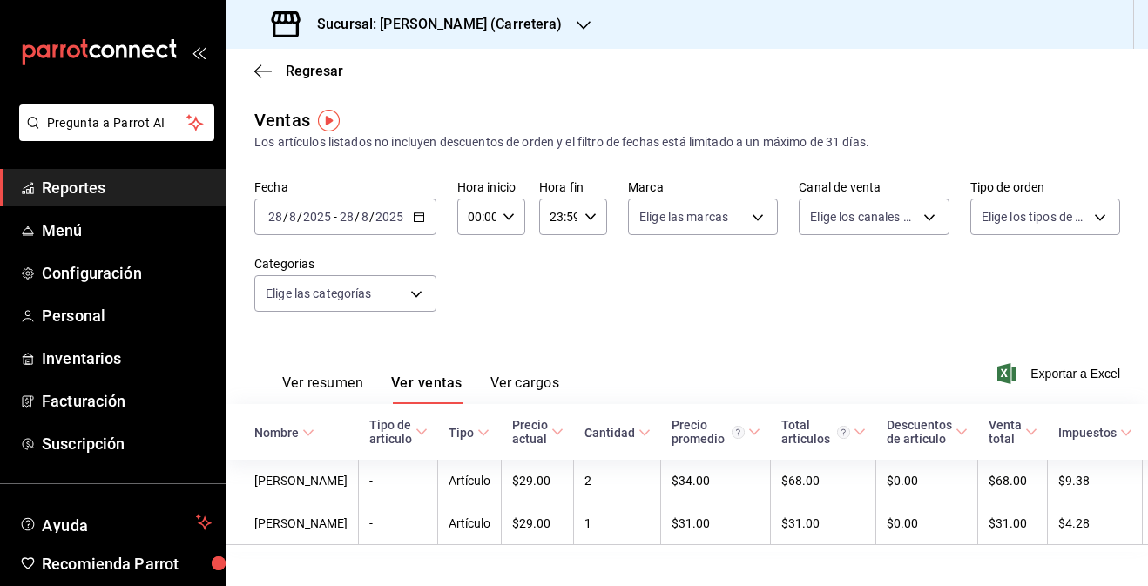
scroll to position [52, 0]
